Goal: Information Seeking & Learning: Learn about a topic

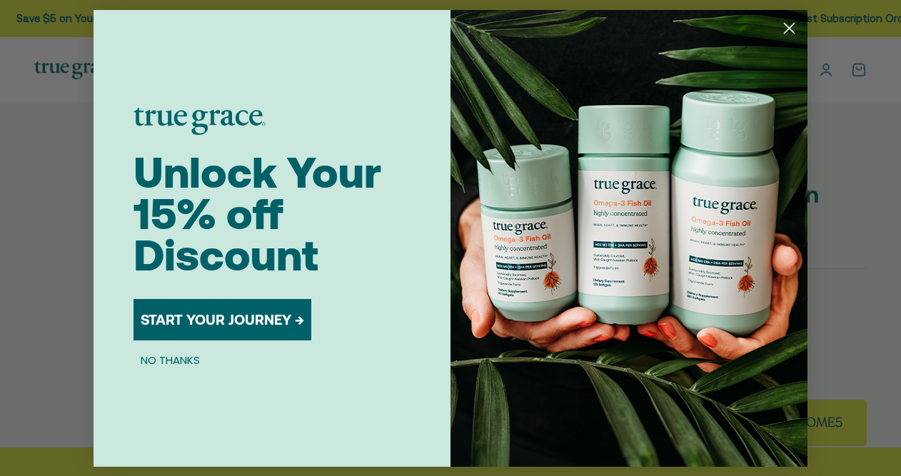
click at [783, 21] on circle "Close dialog" at bounding box center [789, 28] width 24 height 24
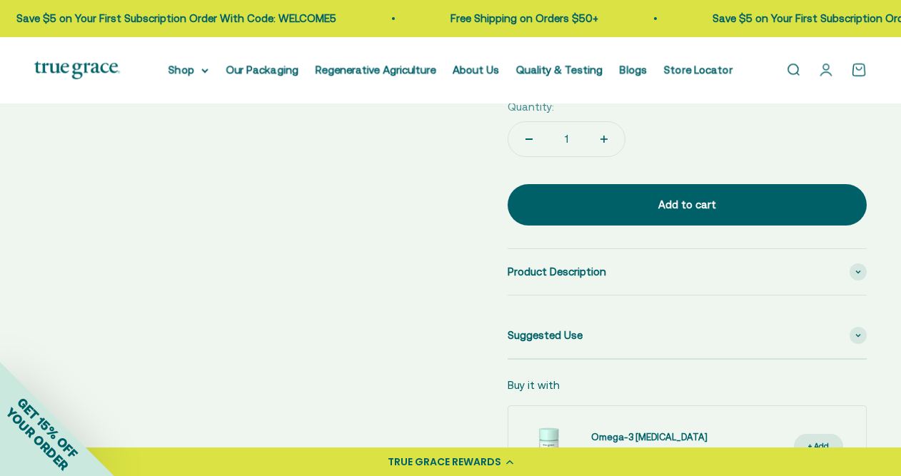
scroll to position [638, 0]
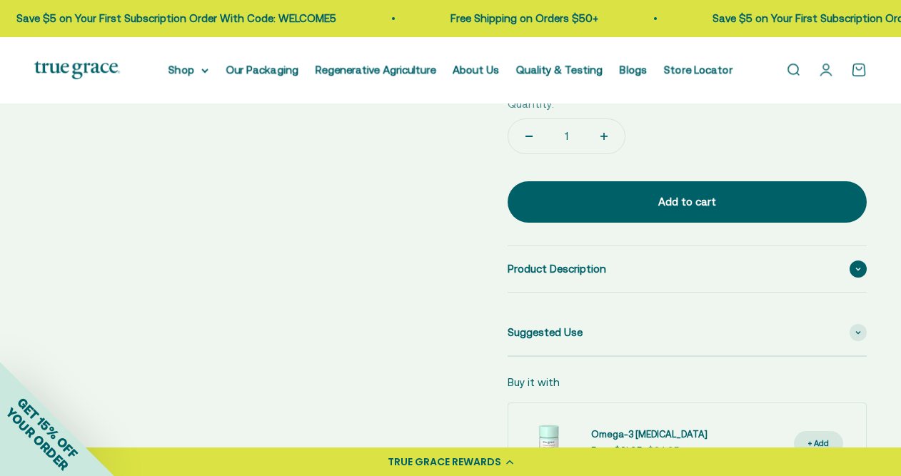
click at [570, 262] on span "Product Description" at bounding box center [557, 269] width 99 height 17
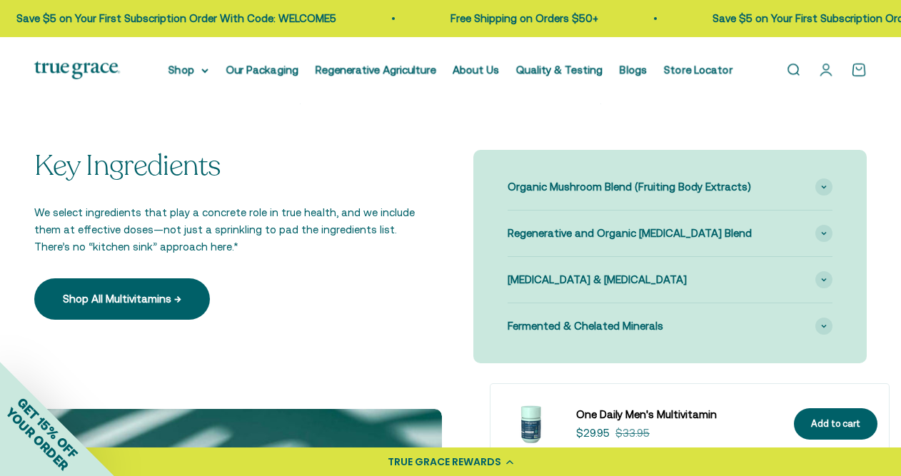
scroll to position [1531, 0]
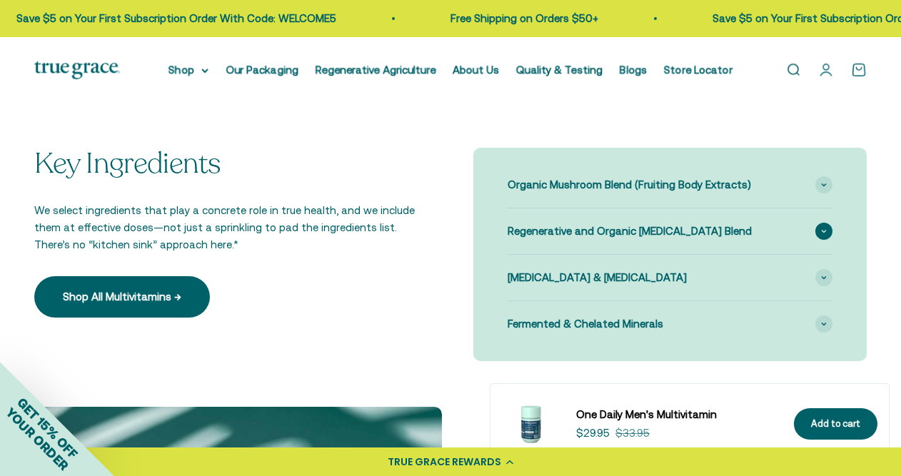
click at [577, 223] on span "Regenerative and Organic Adaptogen Blend" at bounding box center [630, 231] width 244 height 17
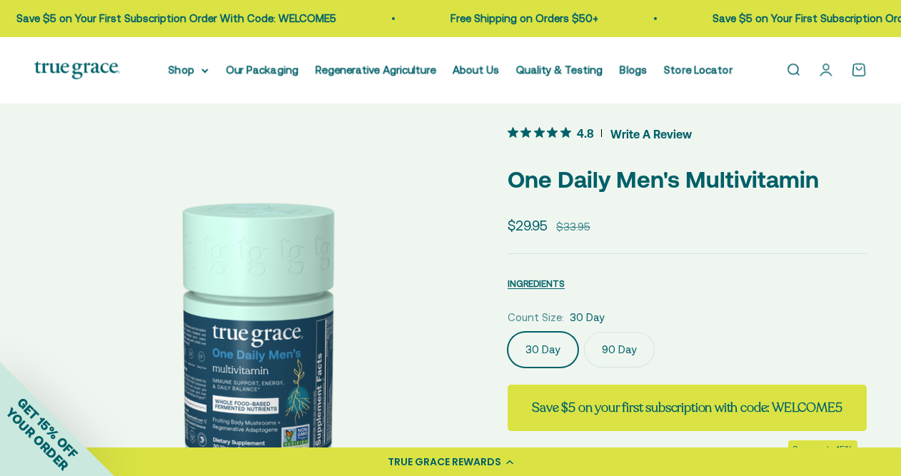
scroll to position [0, 0]
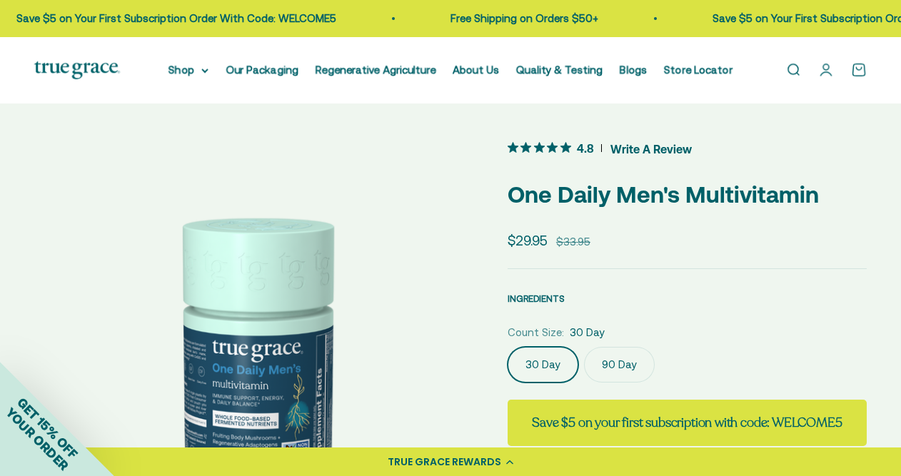
click at [546, 300] on span "INGREDIENTS" at bounding box center [536, 298] width 57 height 11
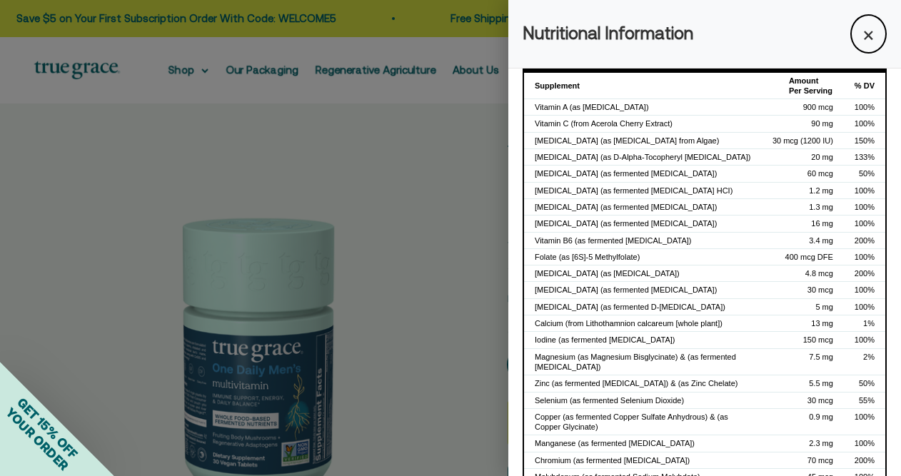
scroll to position [74, 0]
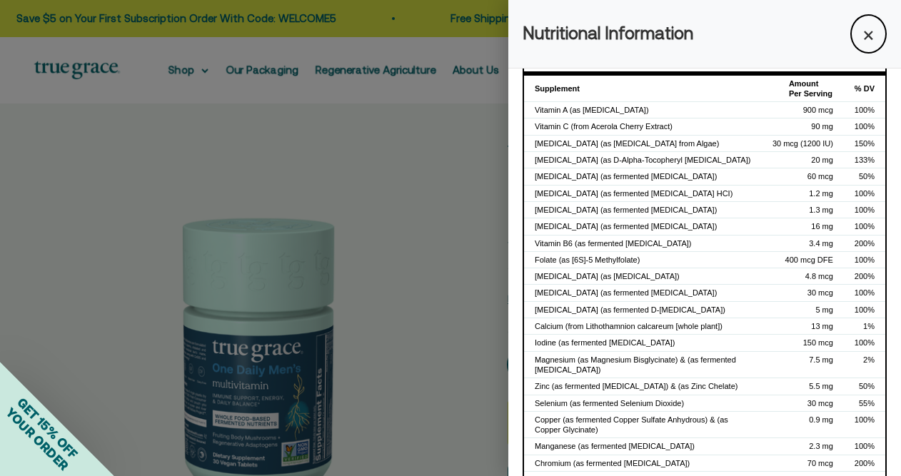
click at [307, 109] on div at bounding box center [450, 238] width 901 height 476
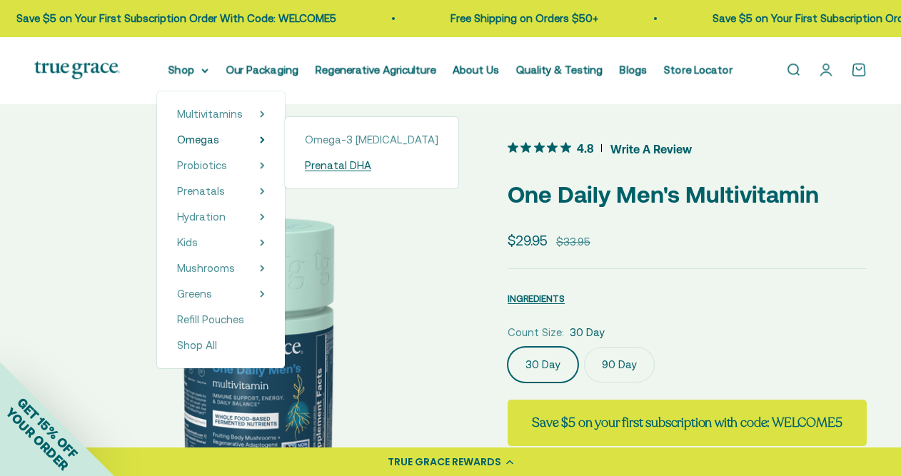
click at [341, 169] on span "Prenatal DHA" at bounding box center [338, 165] width 66 height 12
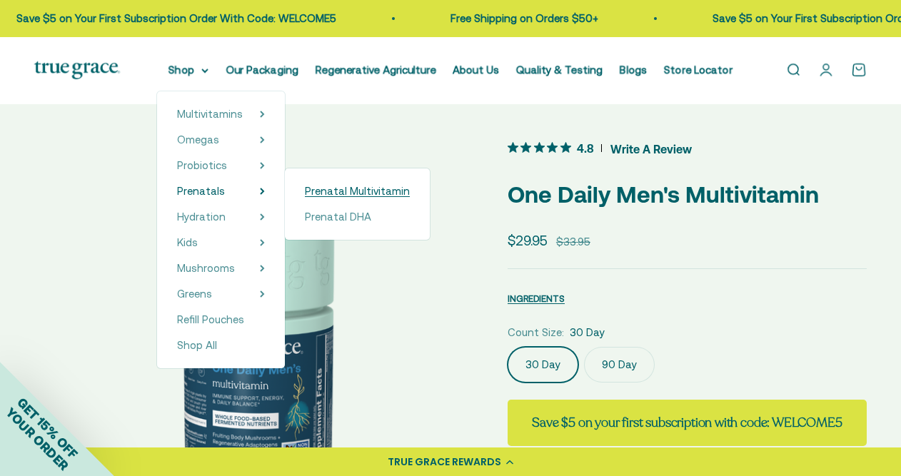
click at [330, 193] on span "Prenatal Multivitamin" at bounding box center [357, 191] width 105 height 12
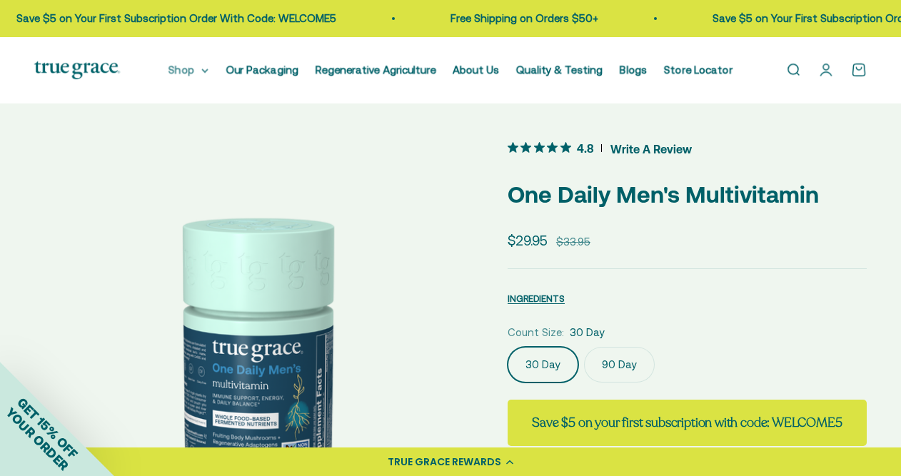
click at [208, 69] on icon at bounding box center [204, 71] width 7 height 5
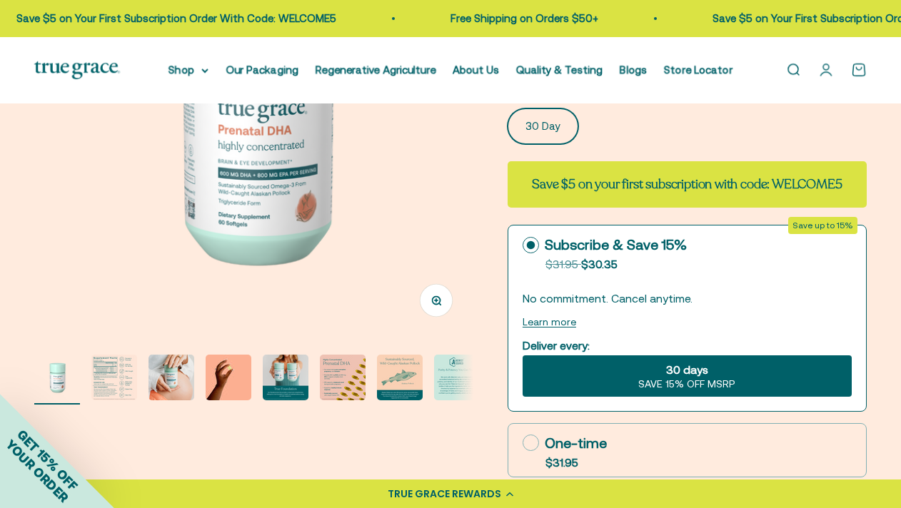
scroll to position [241, 0]
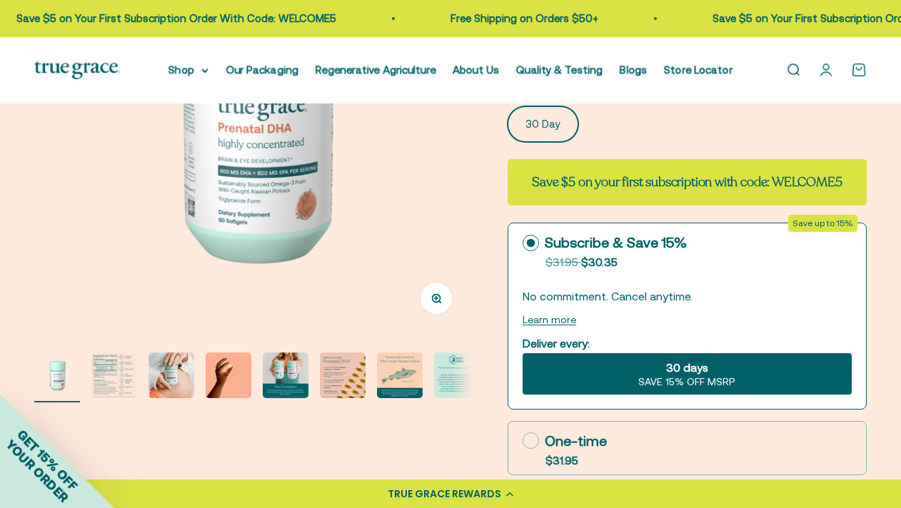
click at [131, 381] on img "Go to item 2" at bounding box center [114, 376] width 46 height 46
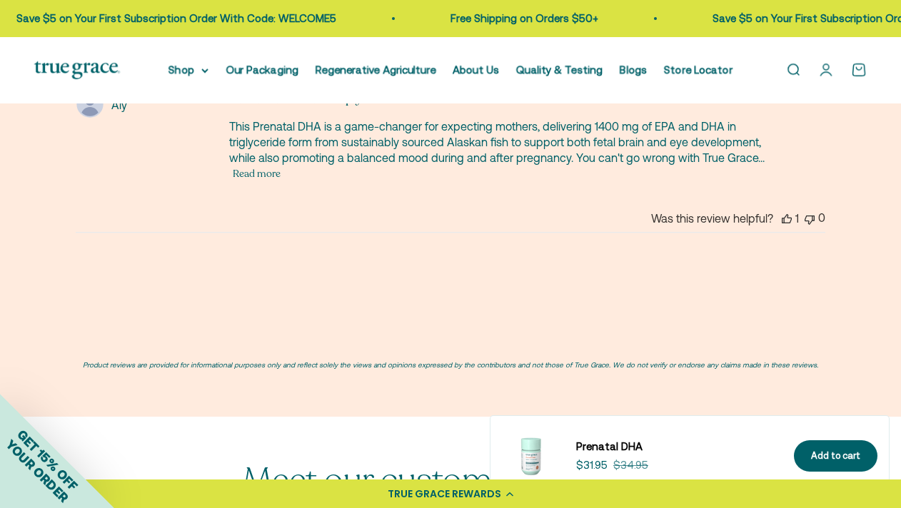
scroll to position [2908, 0]
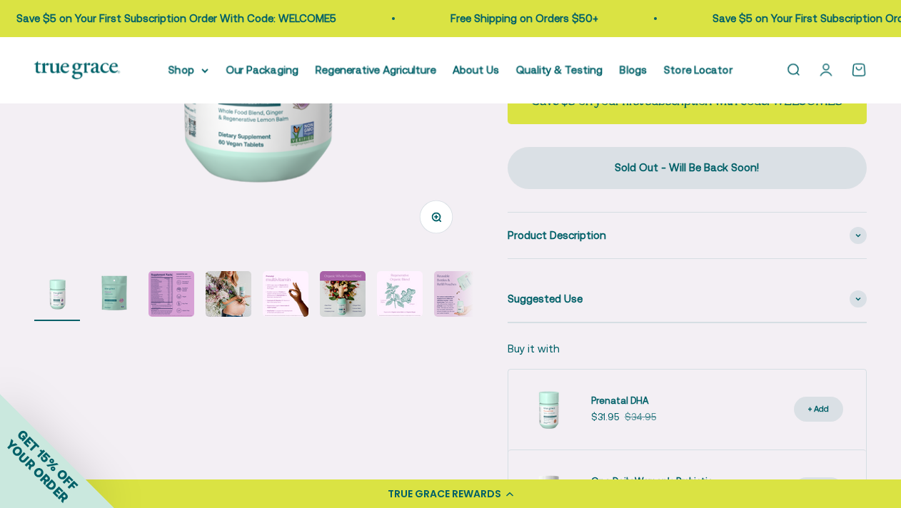
scroll to position [324, 0]
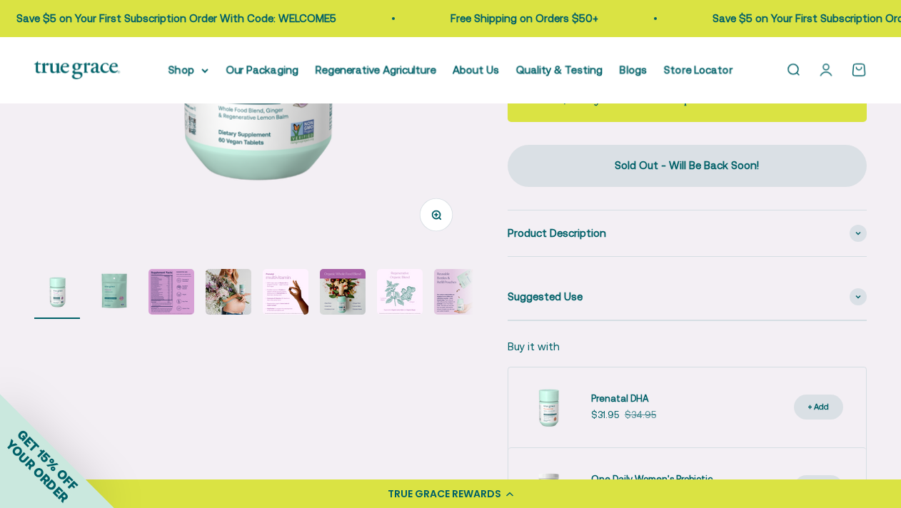
click at [243, 297] on img "Go to item 4" at bounding box center [229, 292] width 46 height 46
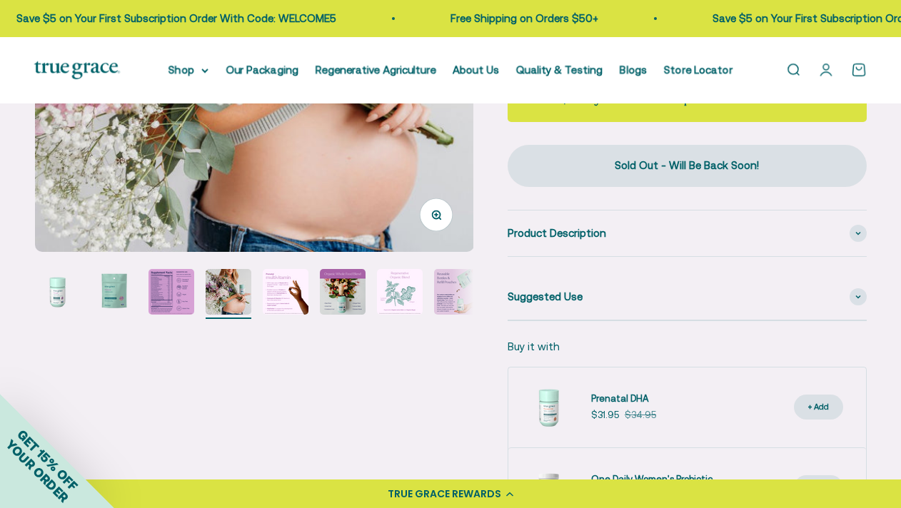
click at [174, 302] on img "Go to item 3" at bounding box center [171, 292] width 46 height 46
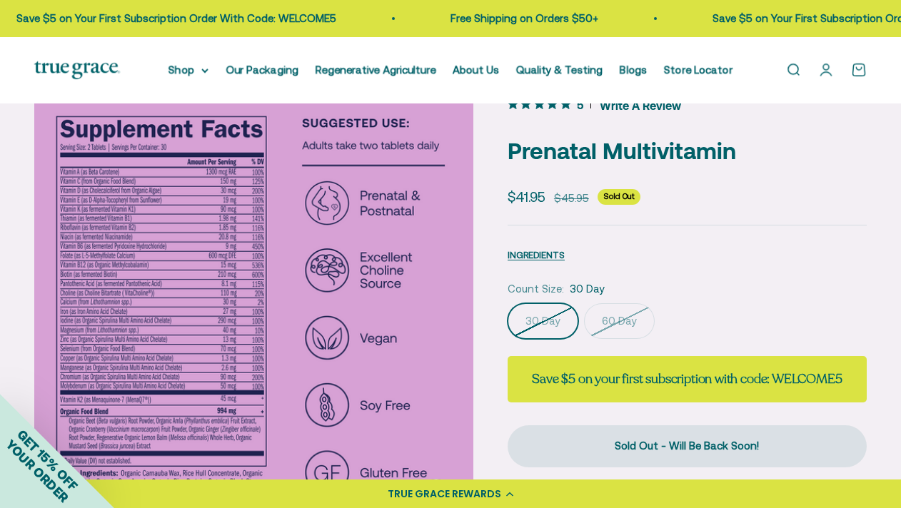
scroll to position [0, 0]
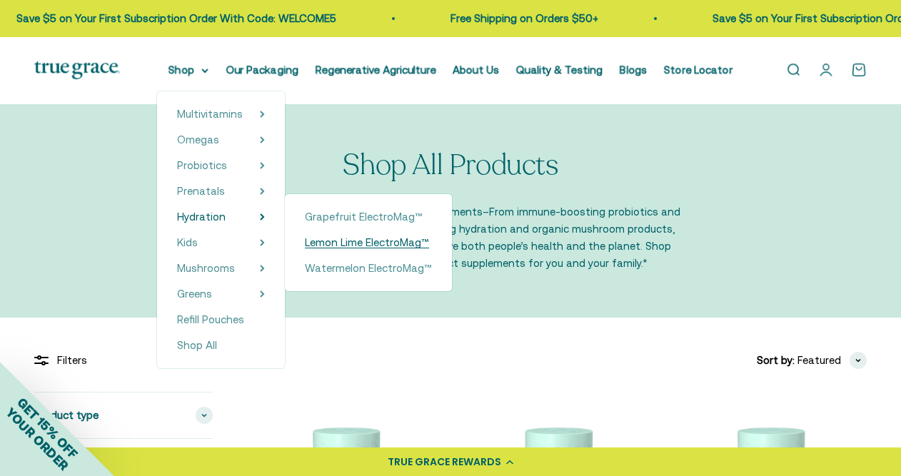
click at [327, 241] on span "Lemon Lime ElectroMag™" at bounding box center [367, 242] width 124 height 12
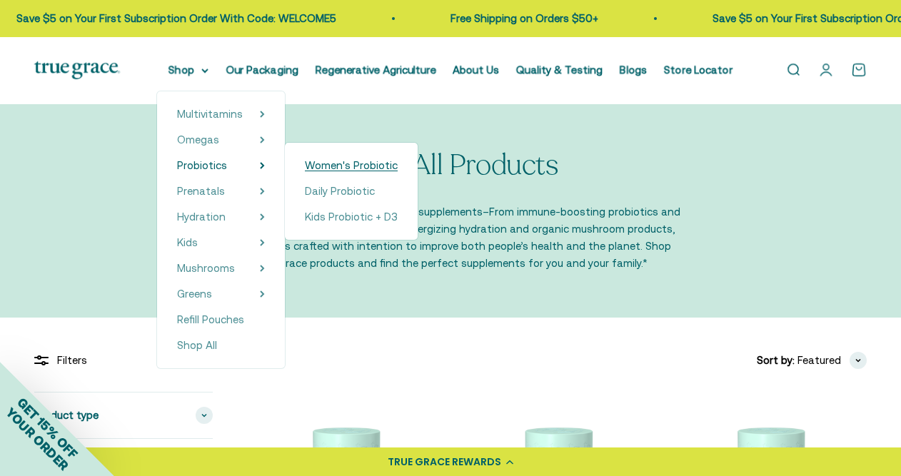
click at [328, 168] on span "Women's Probiotic" at bounding box center [351, 165] width 93 height 12
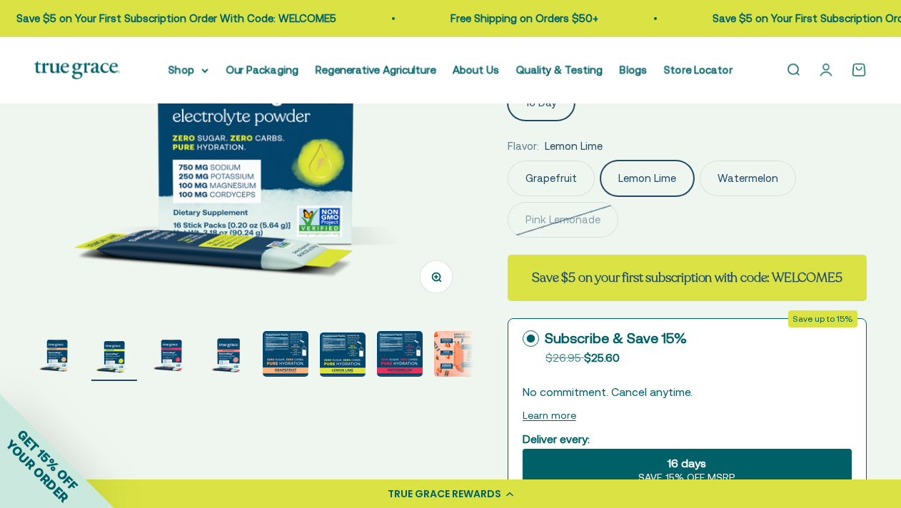
scroll to position [264, 0]
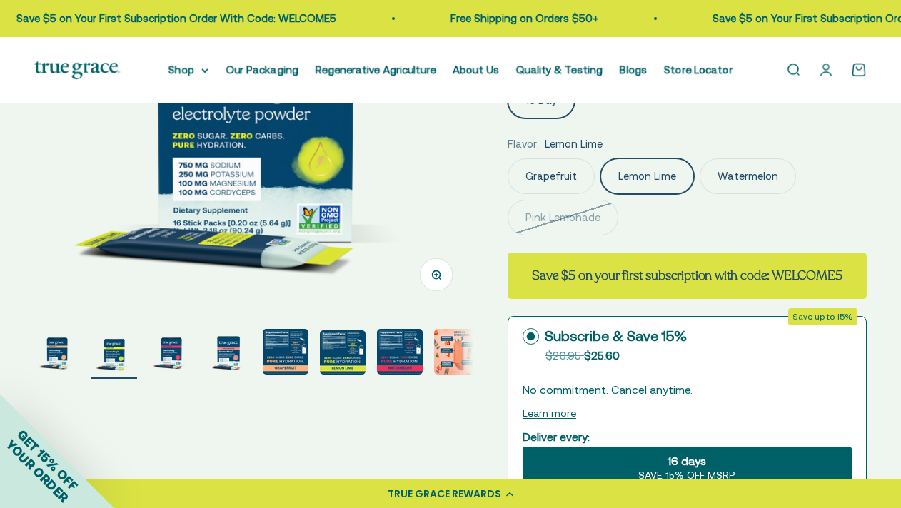
click at [288, 357] on img "Go to item 5" at bounding box center [286, 352] width 46 height 46
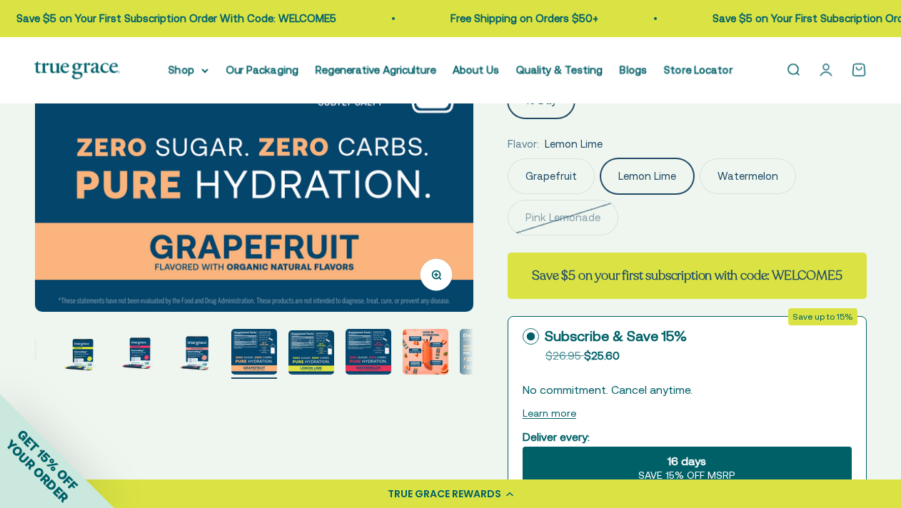
click at [206, 360] on img "Go to item 4" at bounding box center [197, 352] width 46 height 46
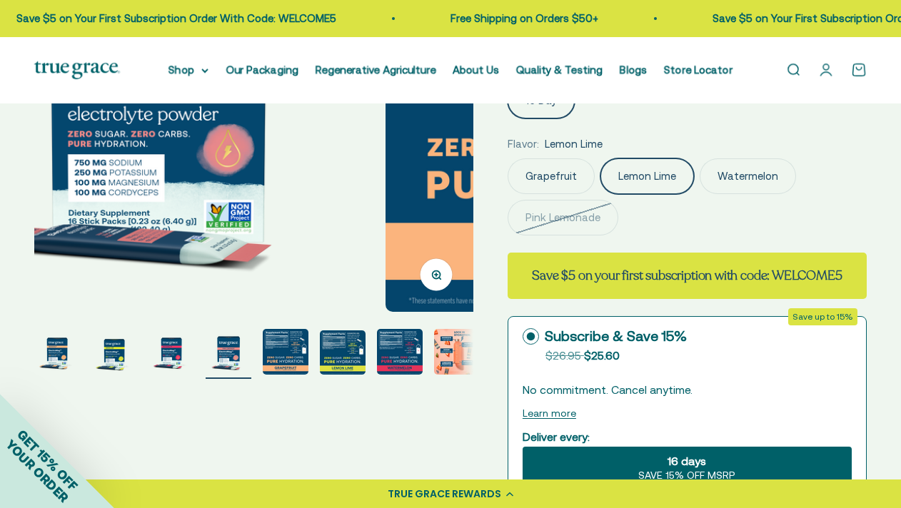
scroll to position [0, 1342]
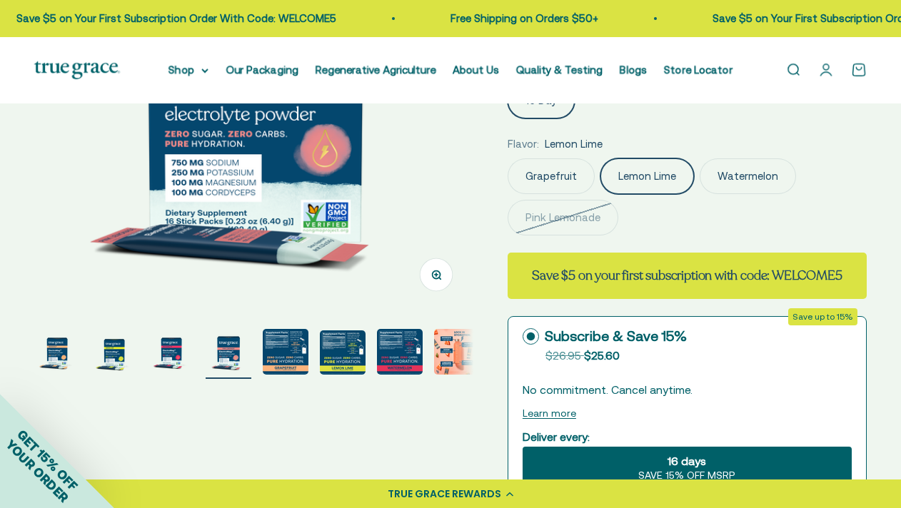
click at [401, 362] on img "Go to item 7" at bounding box center [400, 352] width 46 height 46
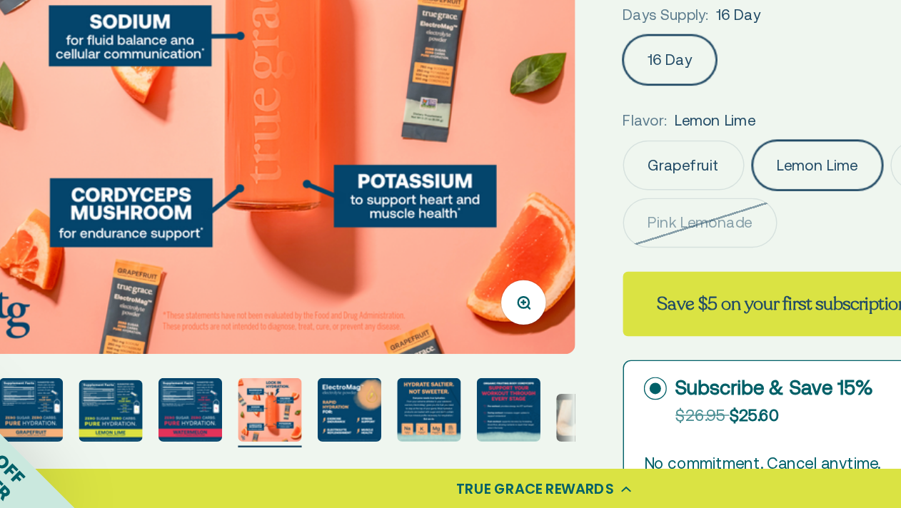
scroll to position [183, 0]
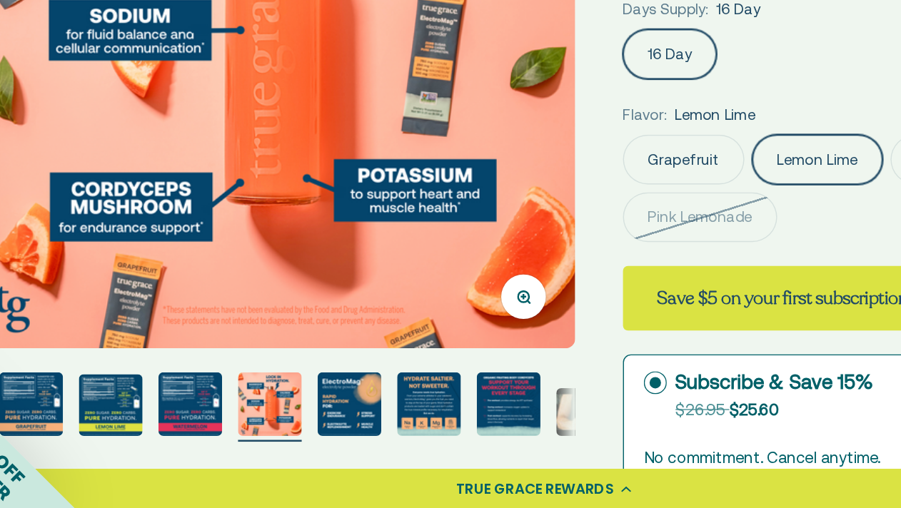
click at [315, 439] on img "Go to item 9" at bounding box center [311, 433] width 46 height 46
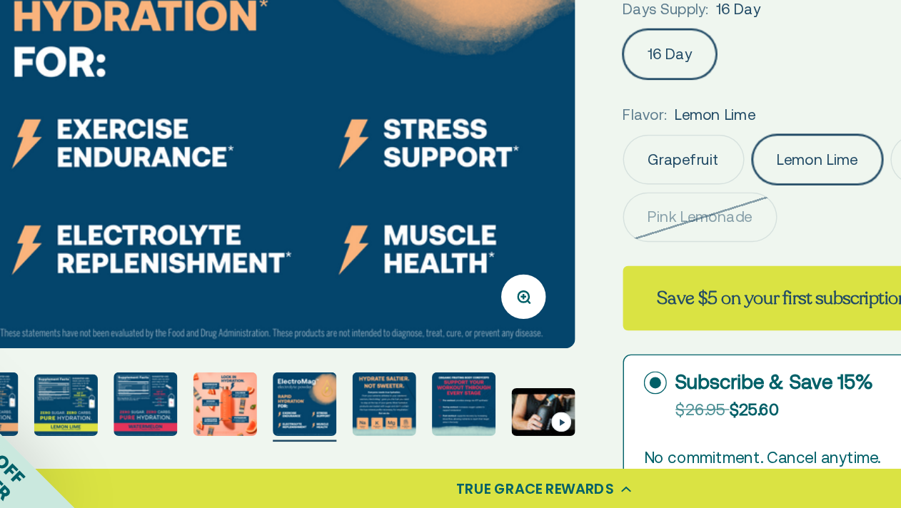
click at [351, 436] on img "Go to item 10" at bounding box center [336, 433] width 46 height 46
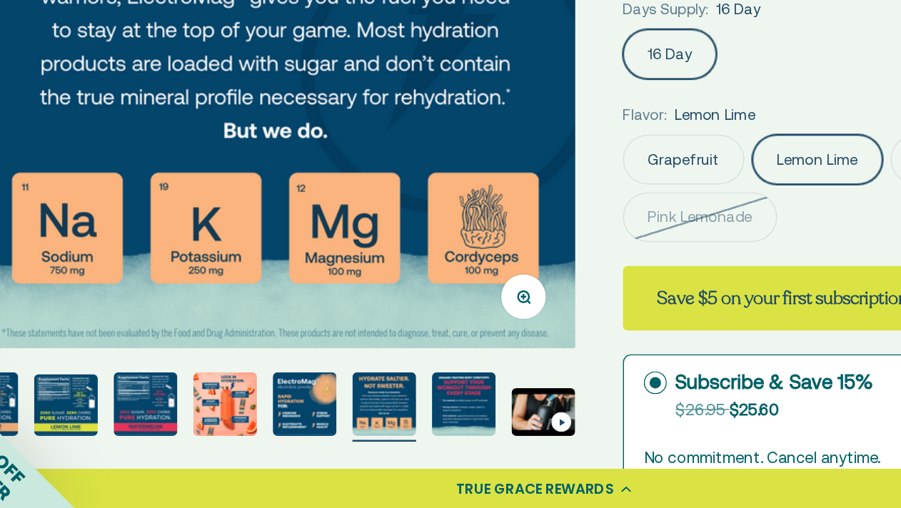
scroll to position [0, 0]
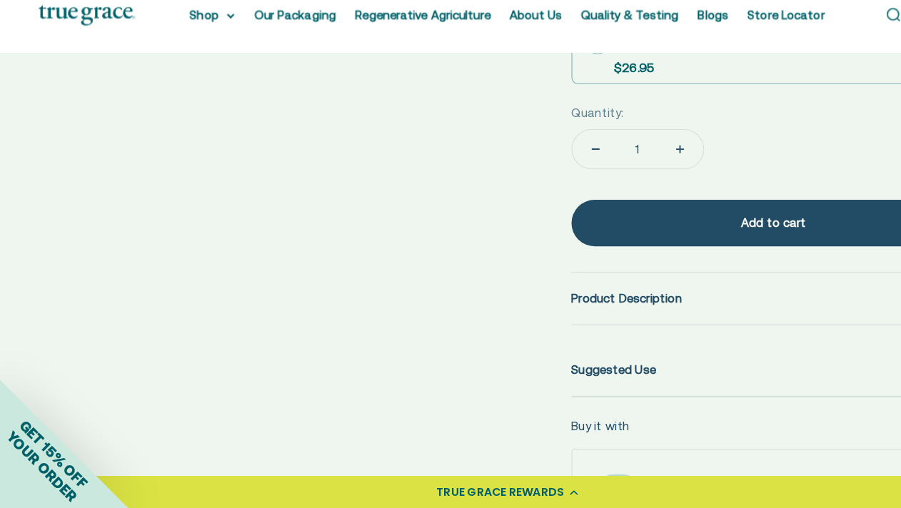
click at [573, 315] on span "Product Description" at bounding box center [557, 321] width 99 height 17
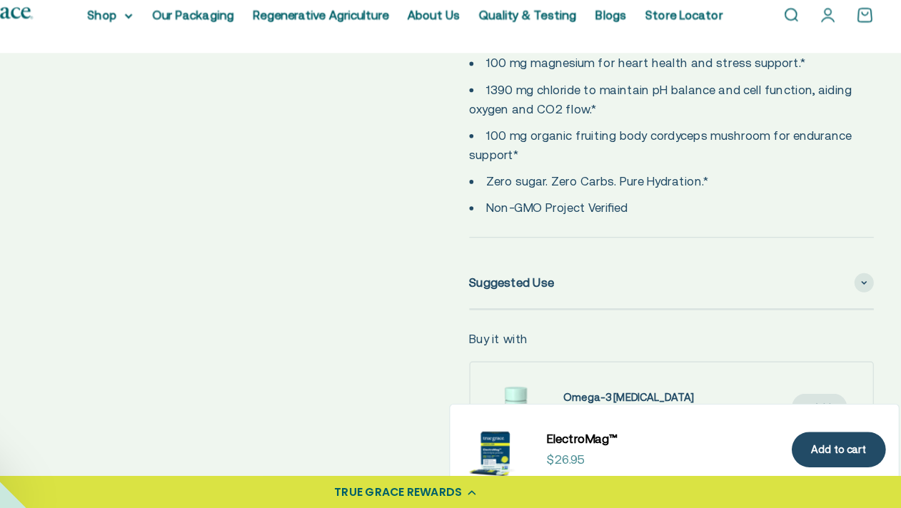
scroll to position [1004, 0]
click at [588, 313] on div "Suggested Use" at bounding box center [687, 307] width 359 height 46
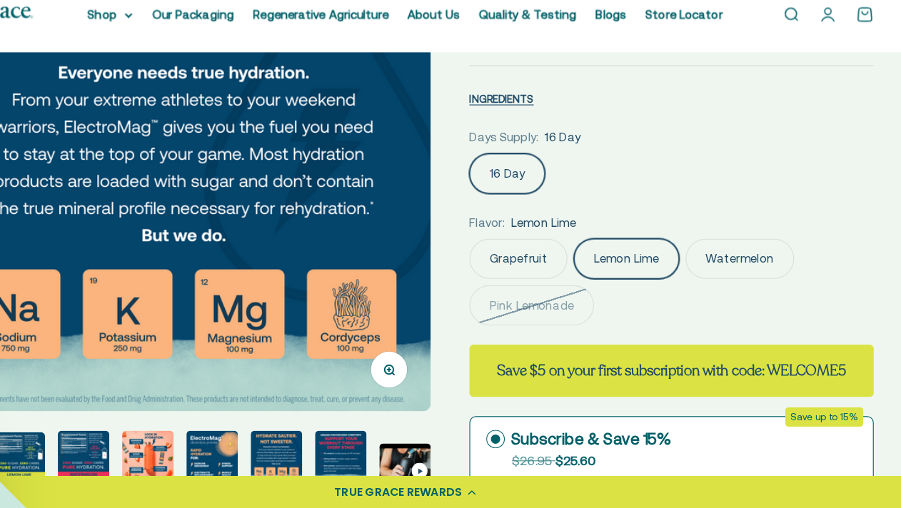
scroll to position [154, 0]
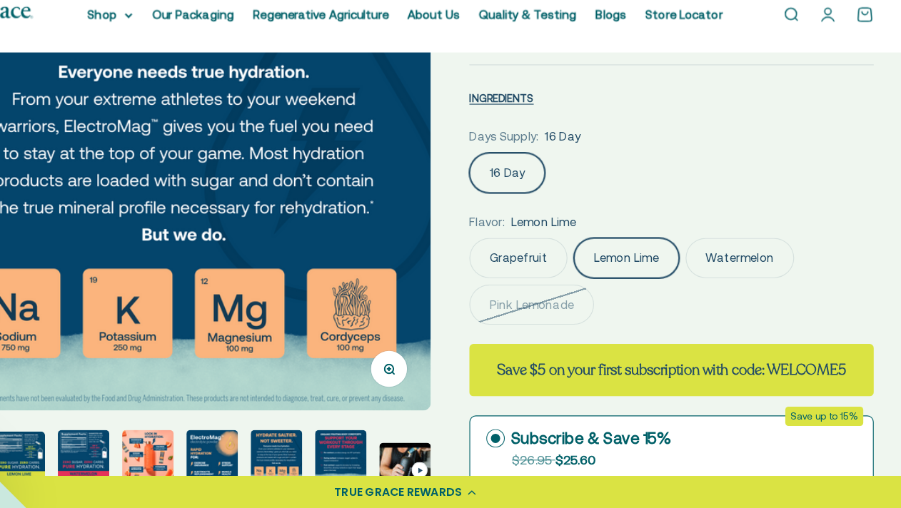
click at [296, 457] on img "Go to item 9" at bounding box center [279, 462] width 46 height 46
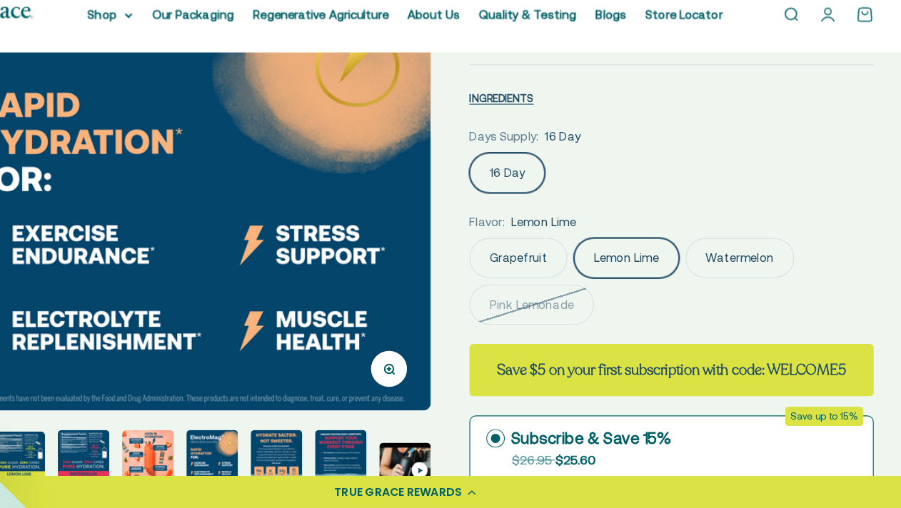
click at [351, 466] on img "Go to item 10" at bounding box center [336, 462] width 46 height 46
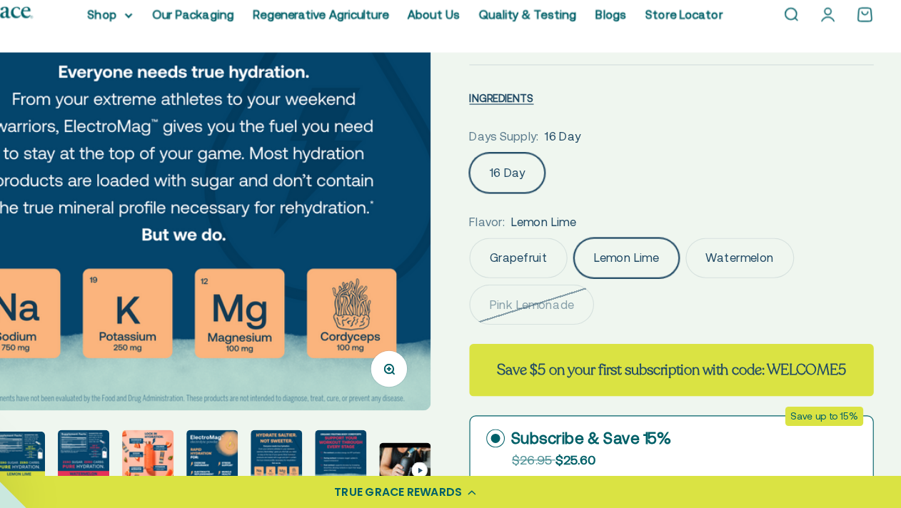
click at [388, 462] on img "Go to item 11" at bounding box center [394, 462] width 46 height 46
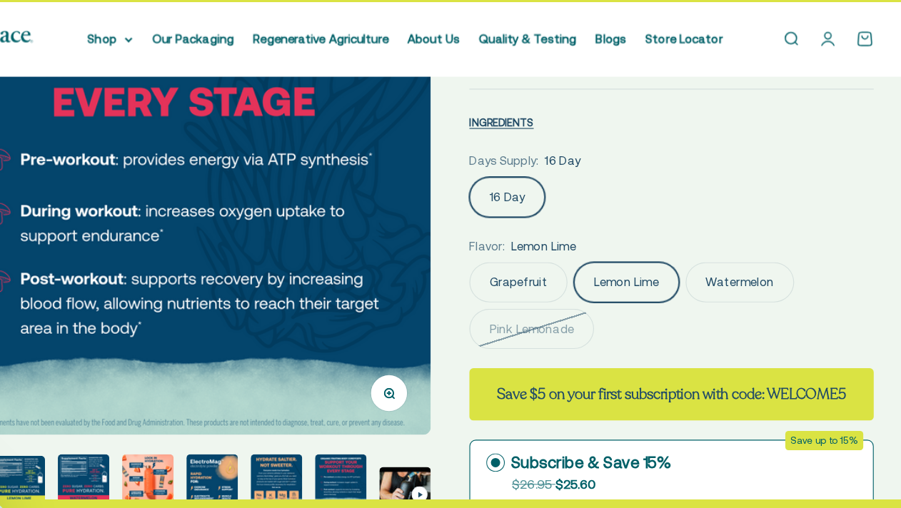
scroll to position [155, 0]
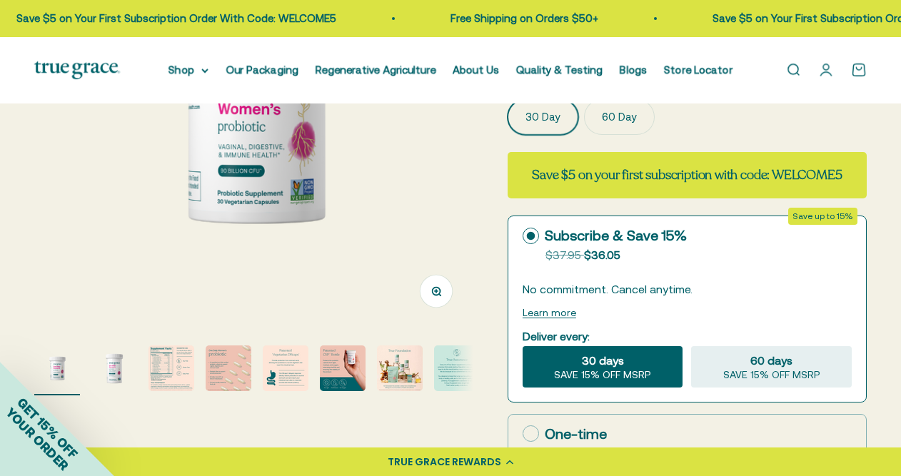
scroll to position [253, 0]
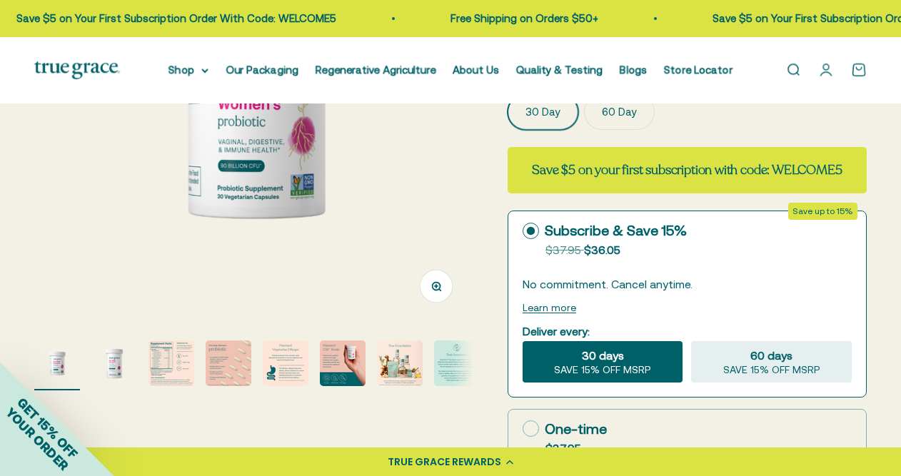
click at [261, 347] on page-dots at bounding box center [253, 366] width 439 height 50
click at [175, 365] on img "Go to item 3" at bounding box center [171, 364] width 46 height 46
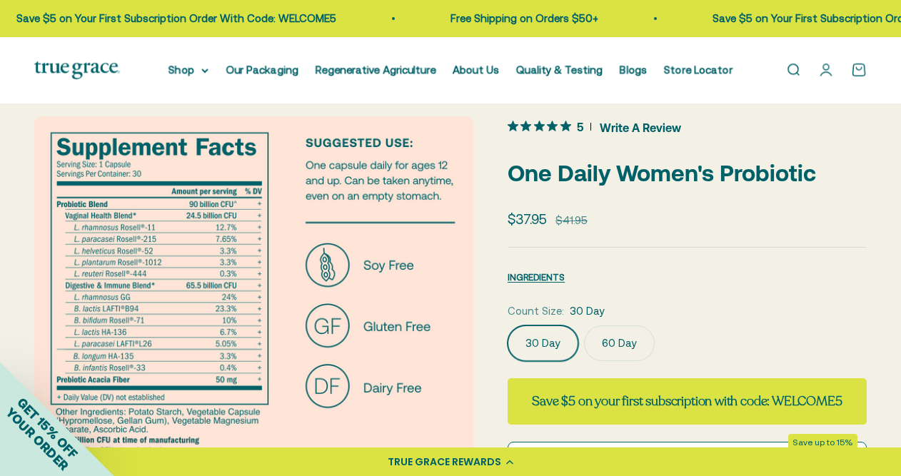
scroll to position [0, 0]
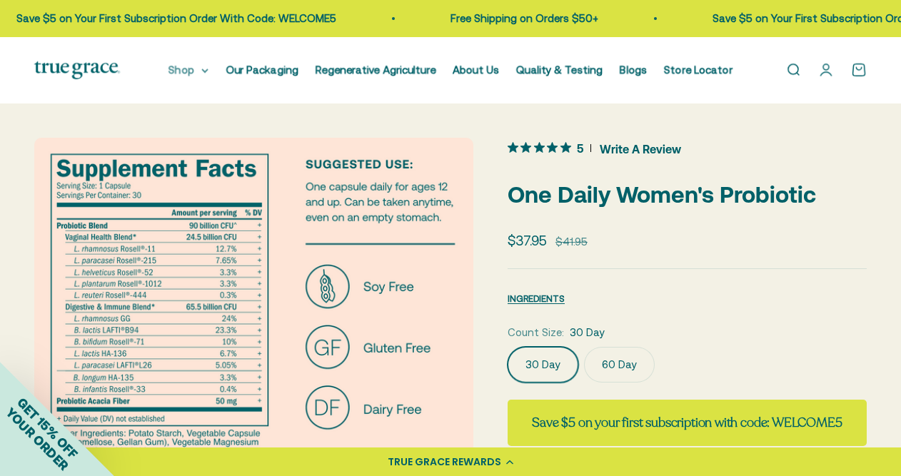
click at [208, 66] on summary "Shop" at bounding box center [188, 69] width 40 height 17
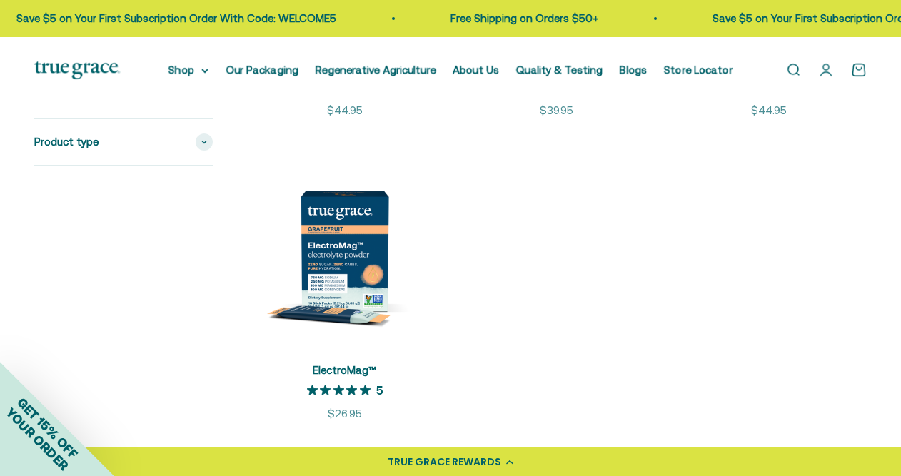
scroll to position [2379, 0]
